Goal: Task Accomplishment & Management: Manage account settings

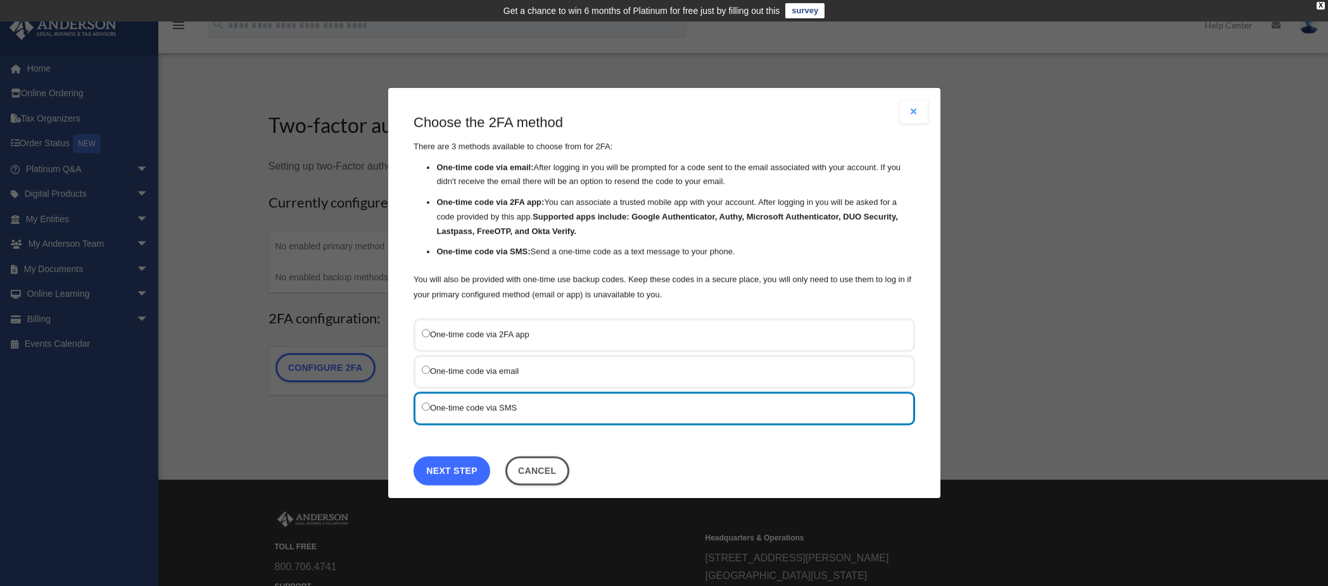
click at [441, 474] on link "Next Step" at bounding box center [451, 470] width 77 height 29
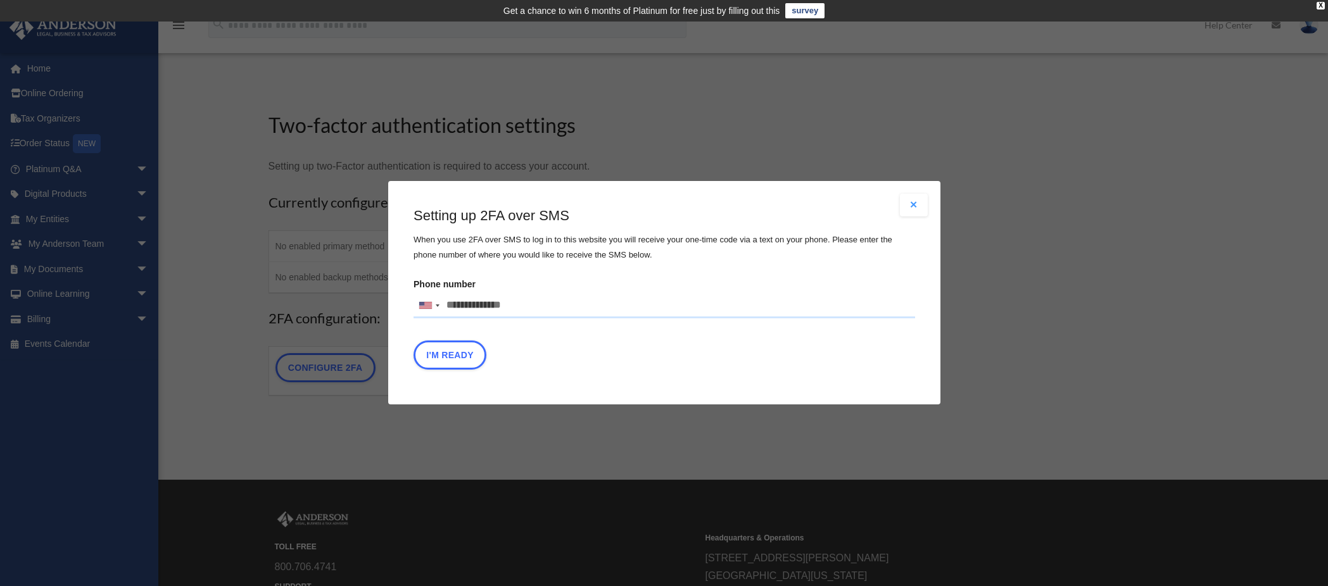
click at [480, 310] on input "Phone number United States +1 United Kingdom +44 Afghanistan (‫افغانستان‬‎) +93…" at bounding box center [664, 305] width 502 height 25
type input "**********"
click at [457, 360] on button "I'm Ready" at bounding box center [449, 355] width 73 height 29
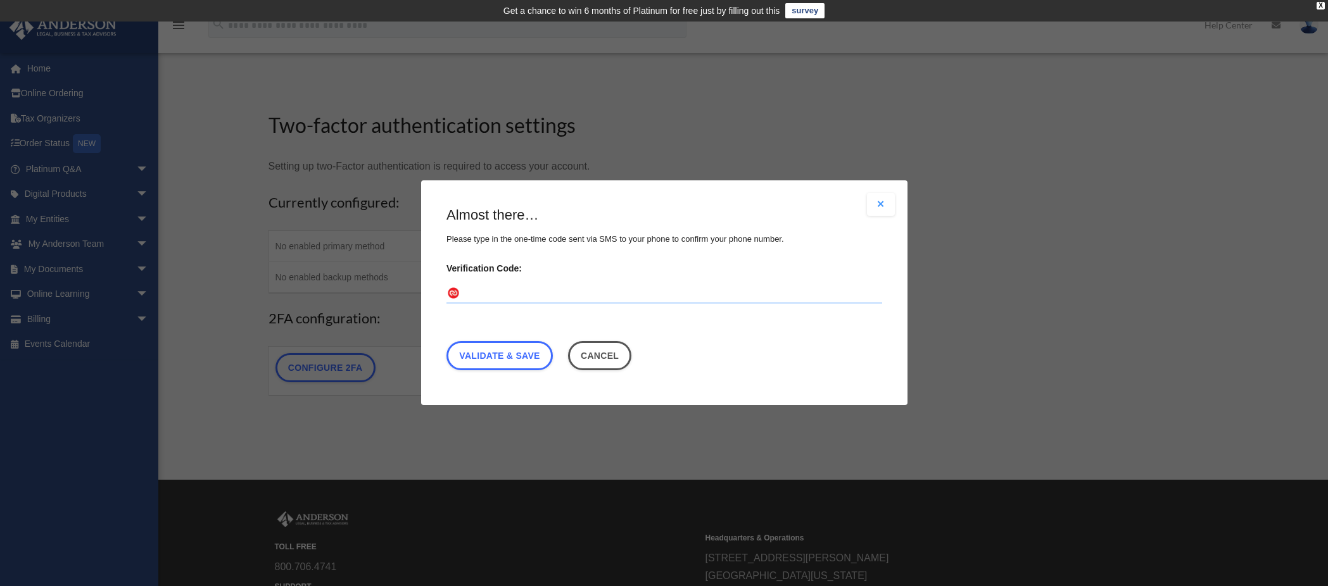
click at [491, 289] on input "Verification Code:" at bounding box center [664, 294] width 436 height 20
type input "******"
click at [496, 357] on link "Validate & Save" at bounding box center [499, 356] width 106 height 29
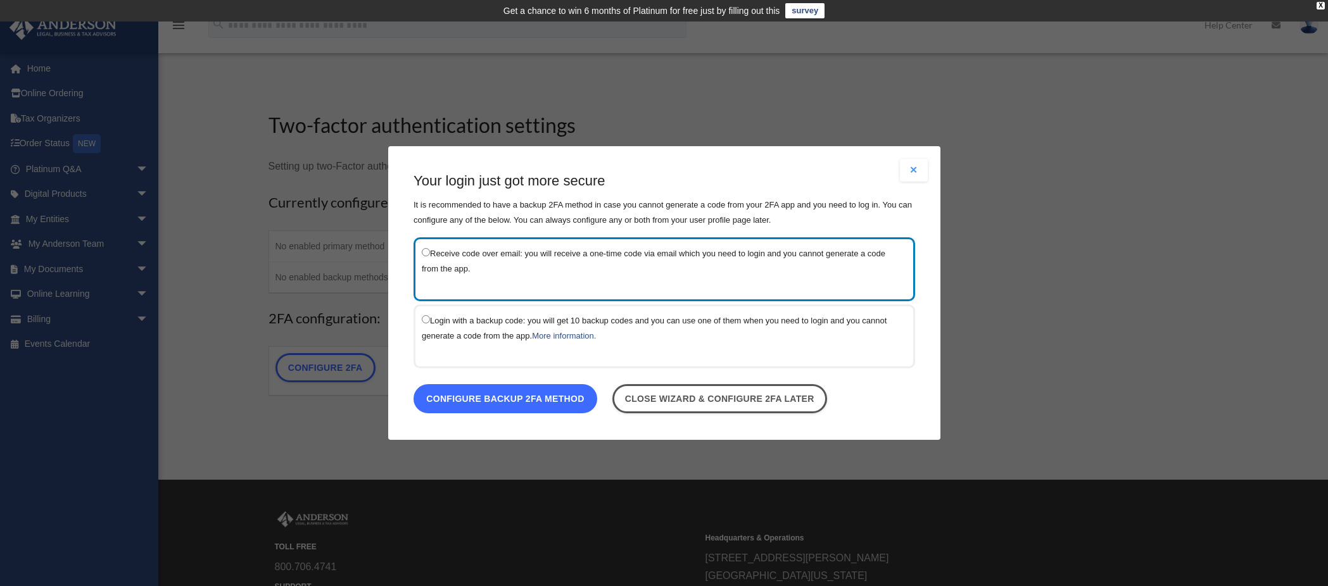
click at [512, 396] on link "Configure backup 2FA method" at bounding box center [505, 398] width 184 height 29
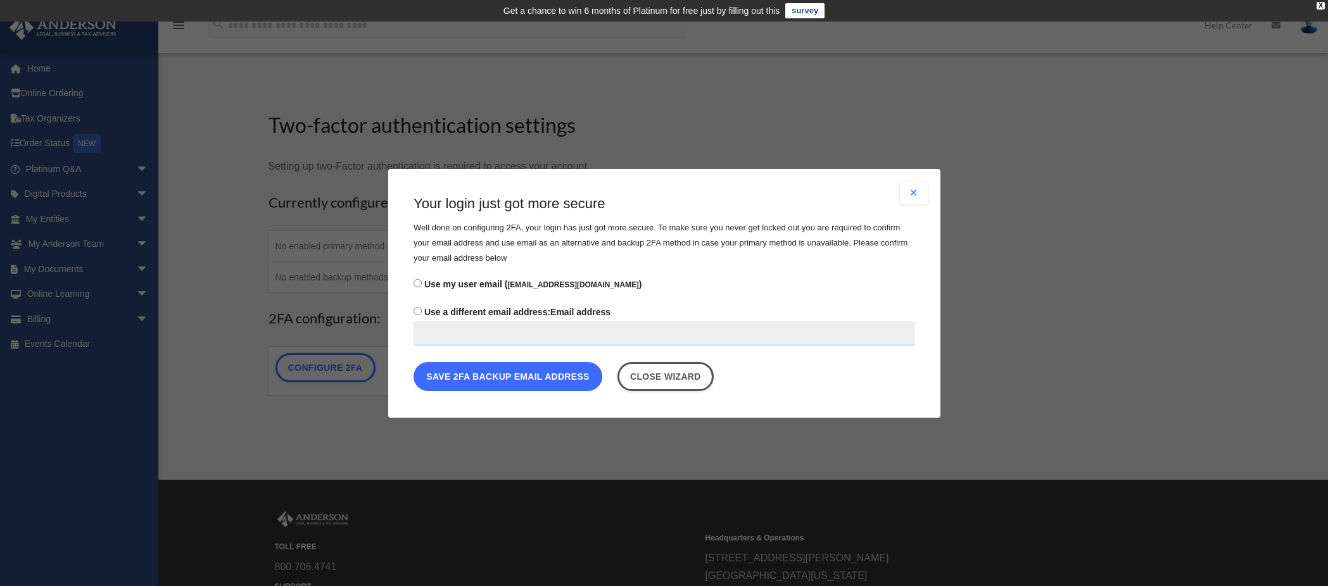
click at [515, 380] on button "Save 2FA backup email address" at bounding box center [507, 376] width 189 height 29
click at [515, 375] on button "Save 2FA backup email address" at bounding box center [507, 376] width 189 height 29
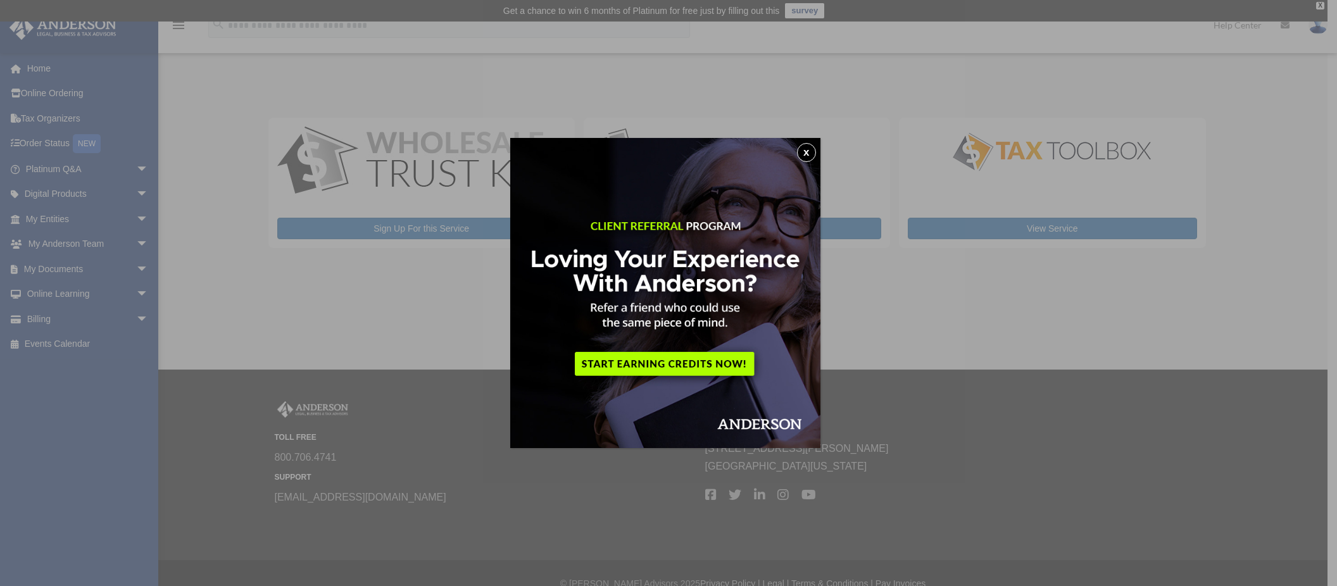
click at [811, 149] on button "x" at bounding box center [806, 152] width 19 height 19
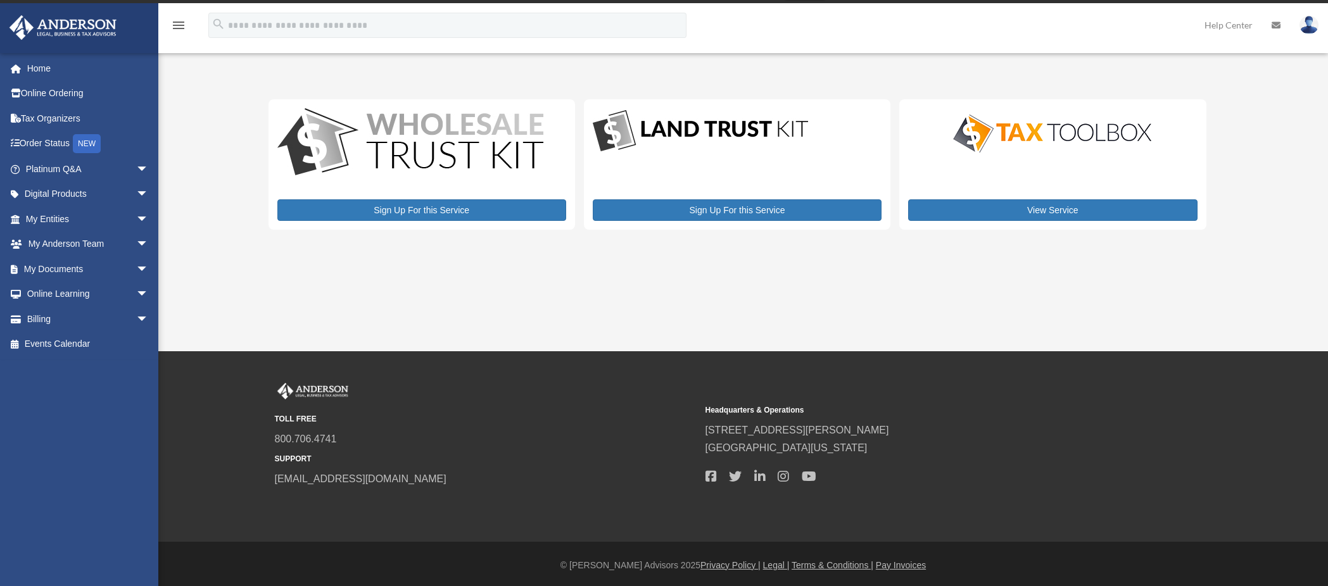
scroll to position [21, 0]
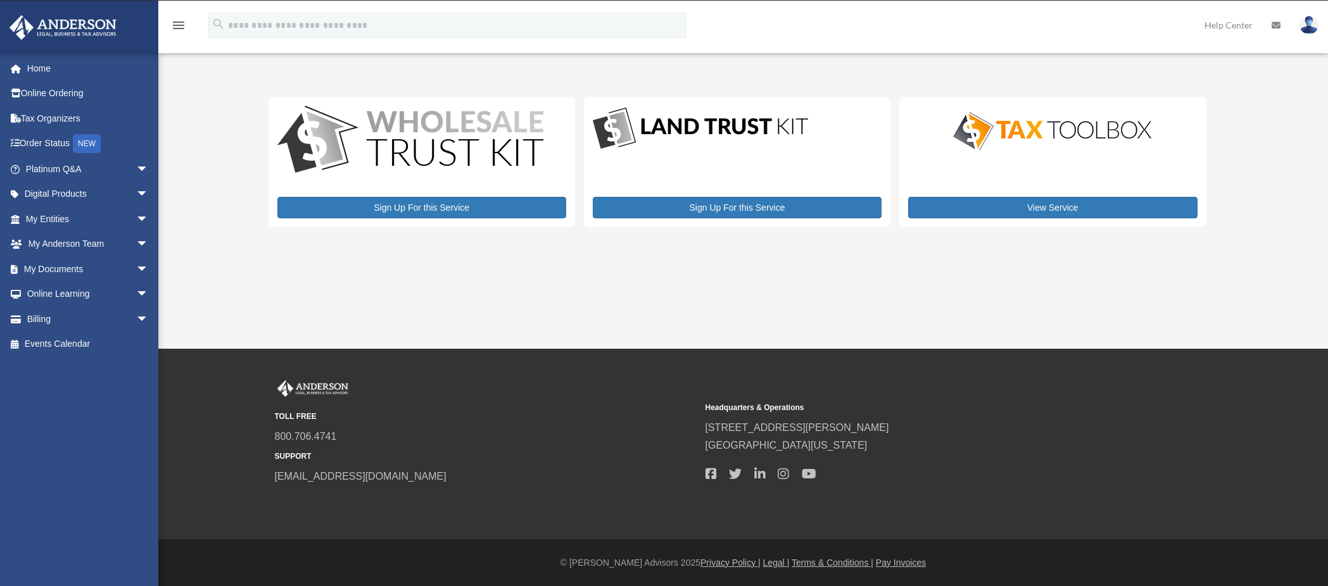
click at [1311, 25] on img at bounding box center [1308, 25] width 19 height 18
click at [1091, 86] on link "Reset Password" at bounding box center [1119, 85] width 127 height 26
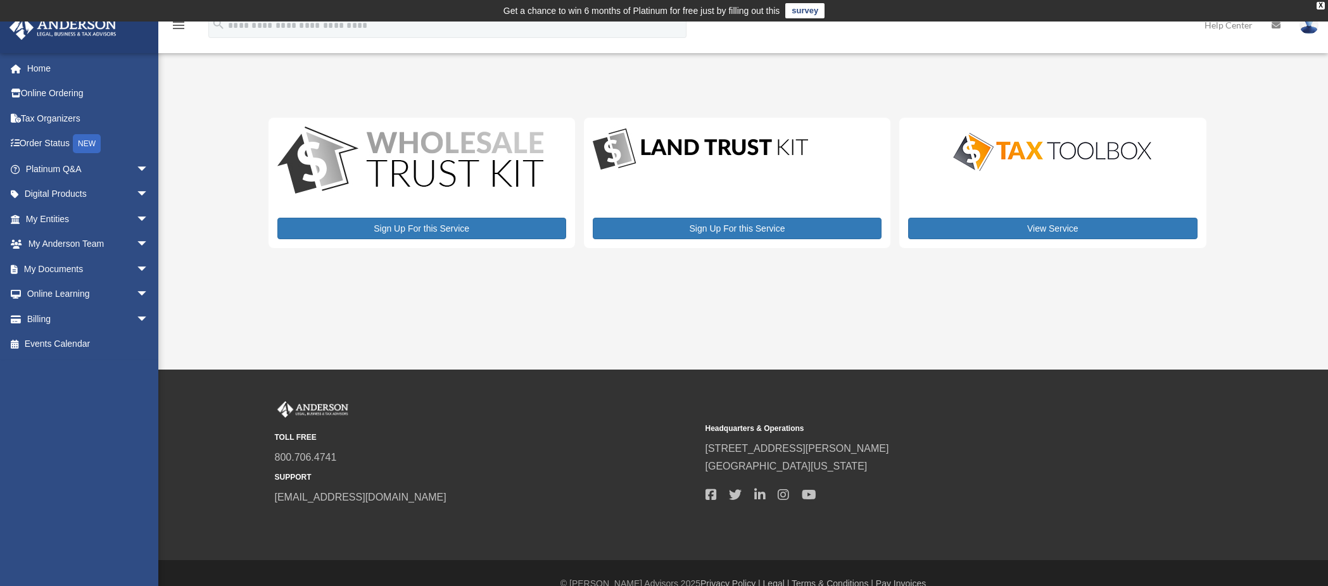
click at [1309, 25] on img at bounding box center [1308, 25] width 19 height 18
click at [1114, 85] on link "Reset Password" at bounding box center [1119, 85] width 127 height 26
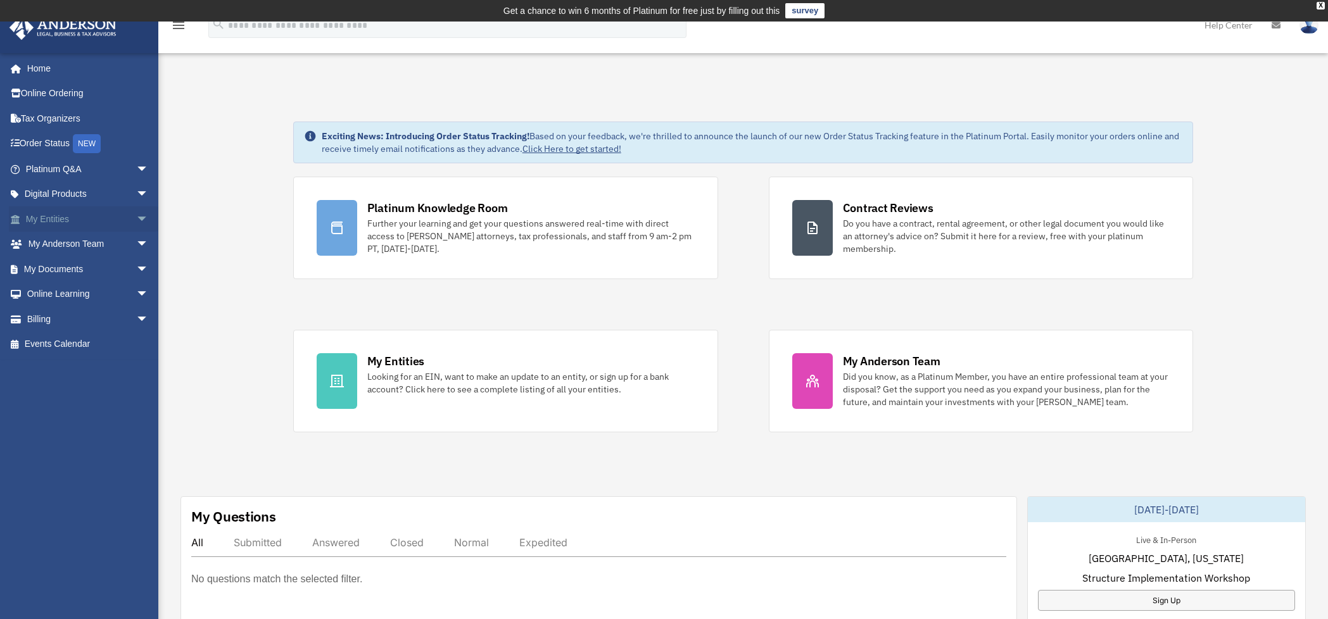
click at [136, 221] on span "arrow_drop_down" at bounding box center [148, 219] width 25 height 26
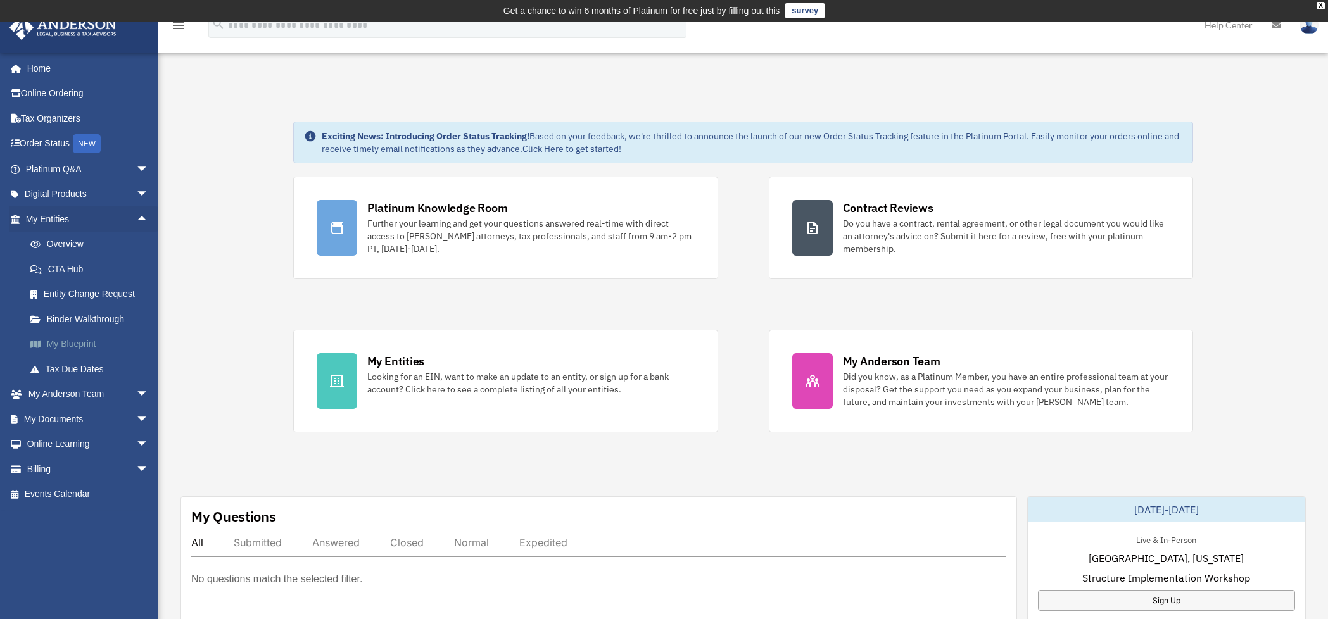
click at [79, 343] on link "My Blueprint" at bounding box center [93, 344] width 150 height 25
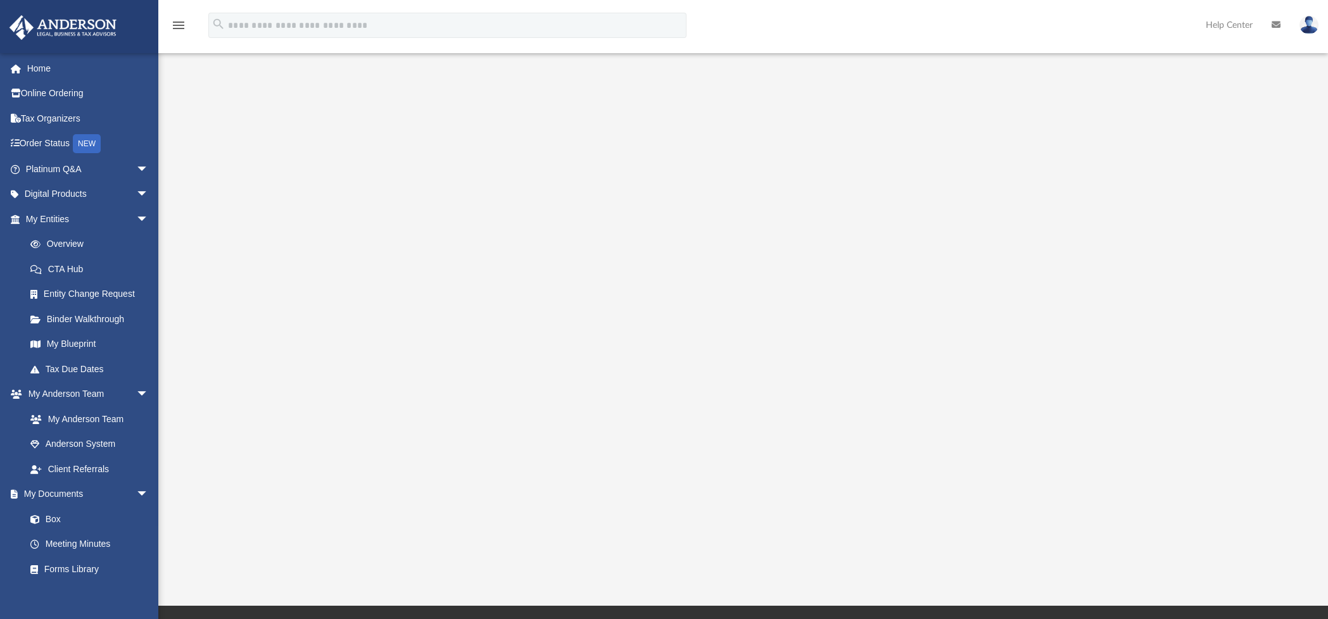
scroll to position [63, 0]
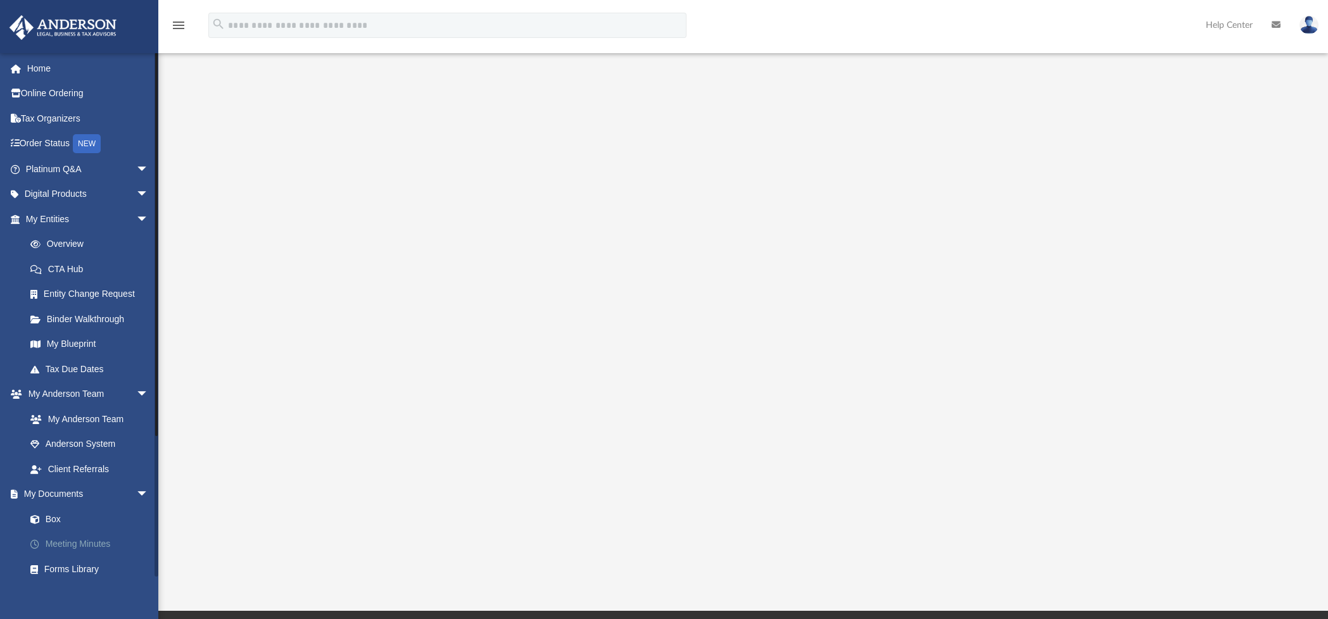
click at [93, 541] on link "Meeting Minutes" at bounding box center [93, 544] width 150 height 25
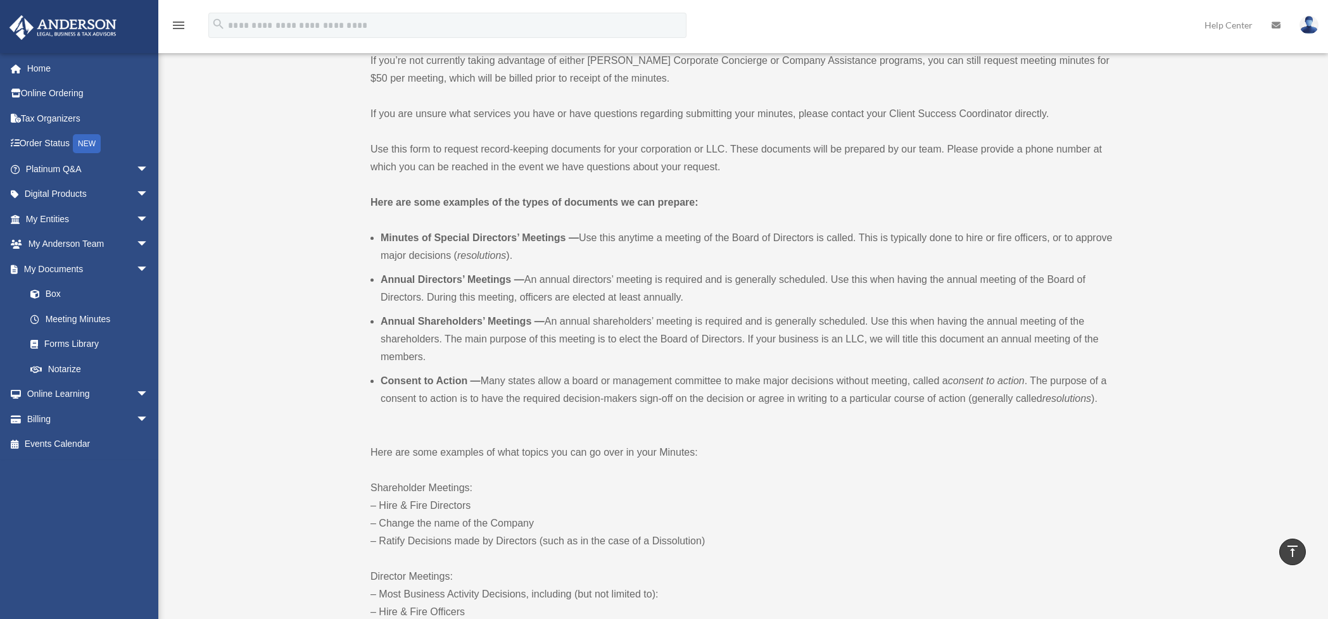
scroll to position [253, 0]
